Goal: Task Accomplishment & Management: Complete application form

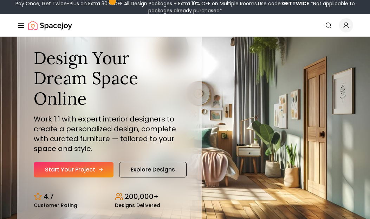
click at [91, 169] on link "Start Your Project" at bounding box center [74, 169] width 80 height 15
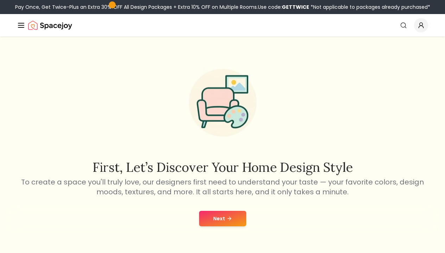
click at [225, 209] on button "Next" at bounding box center [222, 218] width 47 height 15
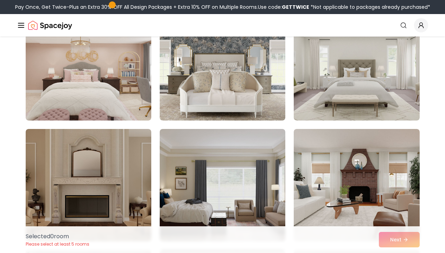
scroll to position [326, 0]
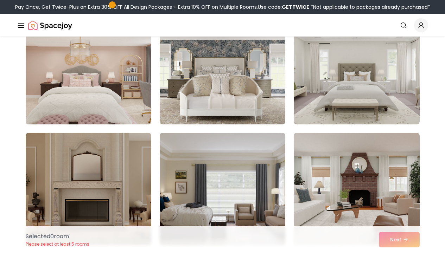
click at [115, 94] on img at bounding box center [89, 68] width 132 height 118
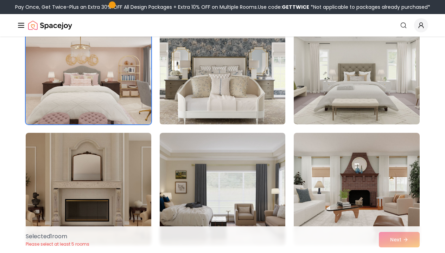
click at [242, 104] on img at bounding box center [223, 68] width 132 height 118
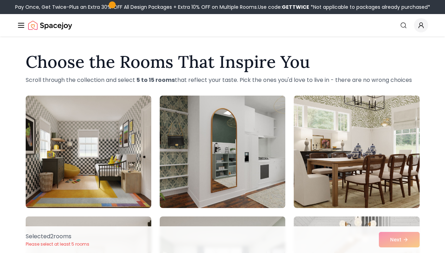
scroll to position [0, 0]
